Goal: Information Seeking & Learning: Learn about a topic

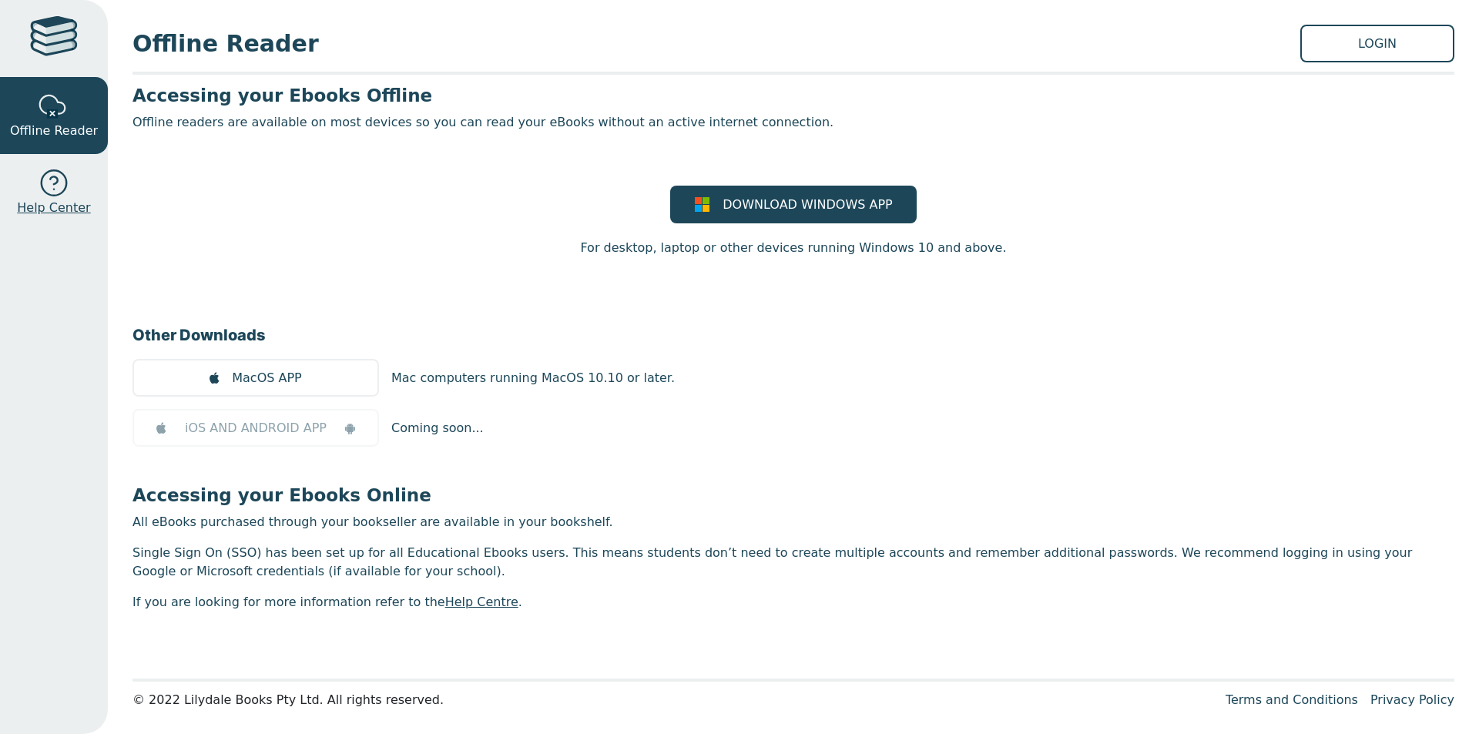
click at [59, 180] on div at bounding box center [54, 183] width 31 height 31
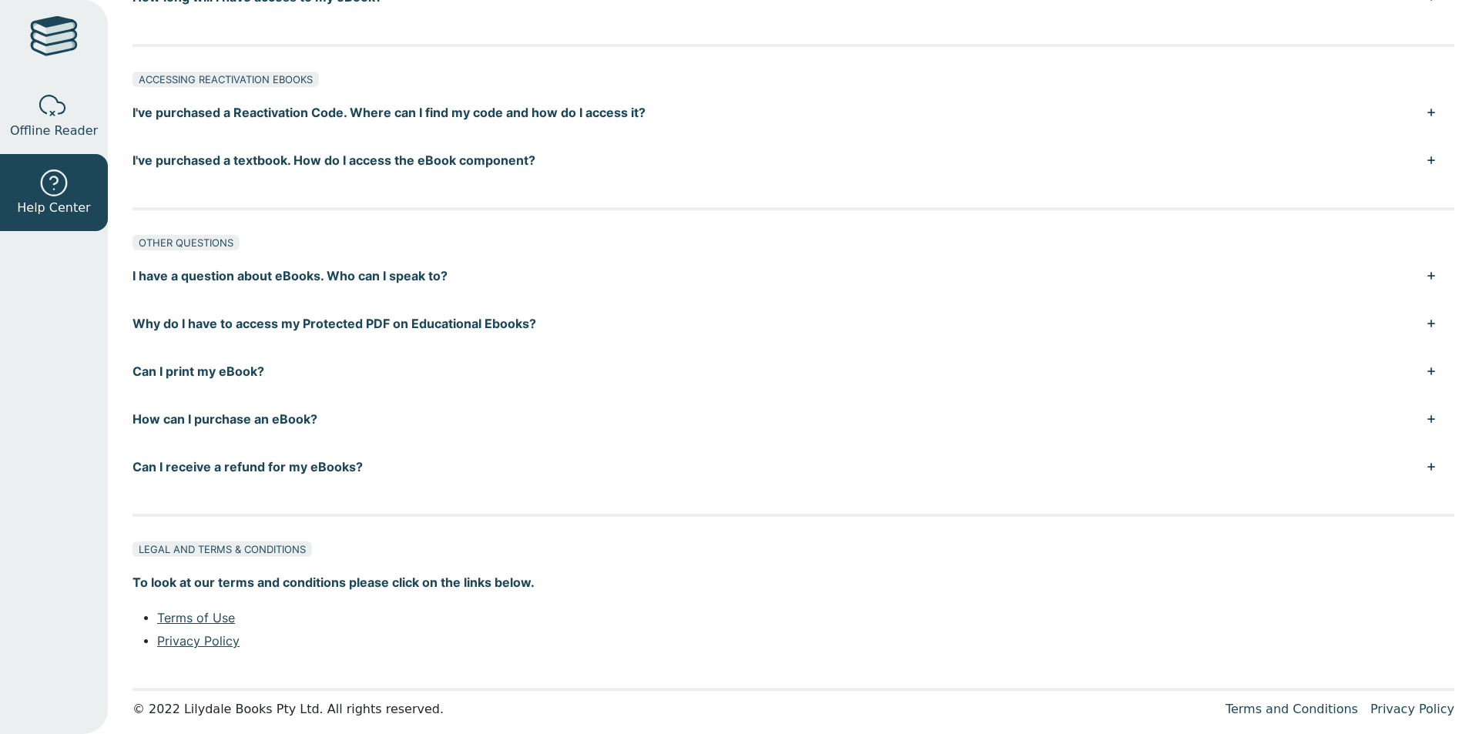
scroll to position [952, 0]
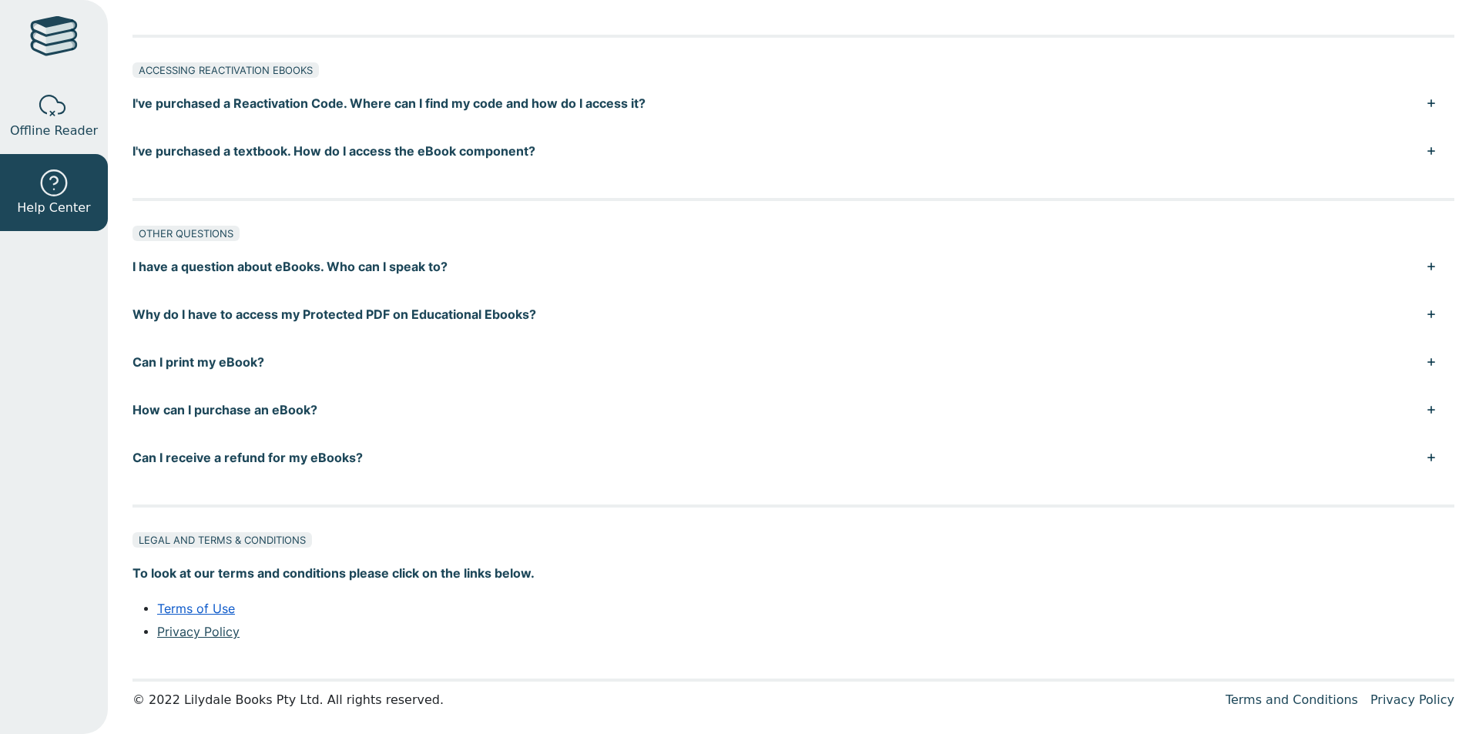
click at [217, 609] on link "Terms of Use" at bounding box center [196, 608] width 78 height 15
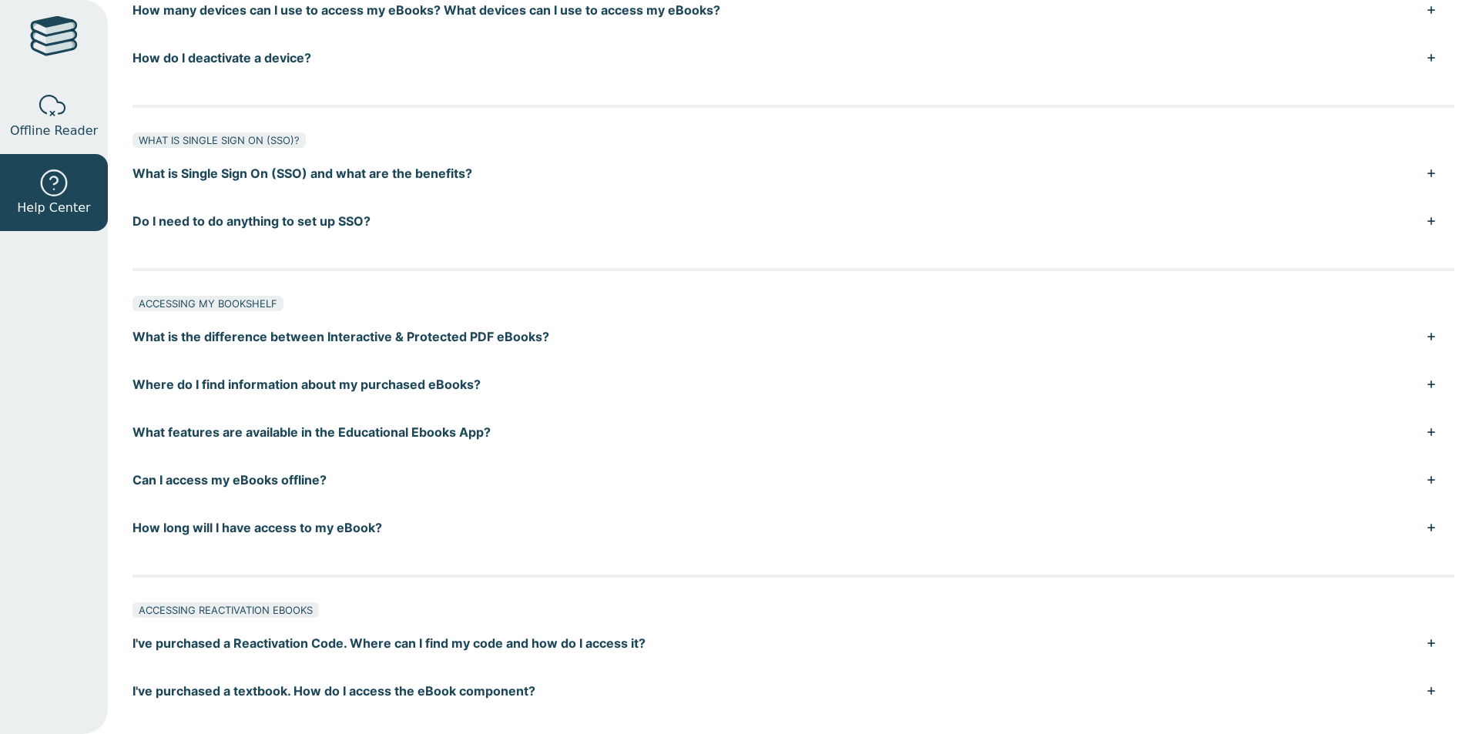
scroll to position [413, 0]
click at [270, 525] on button "How long will I have access to my eBook?" at bounding box center [794, 527] width 1322 height 48
